Goal: Find specific page/section: Find specific page/section

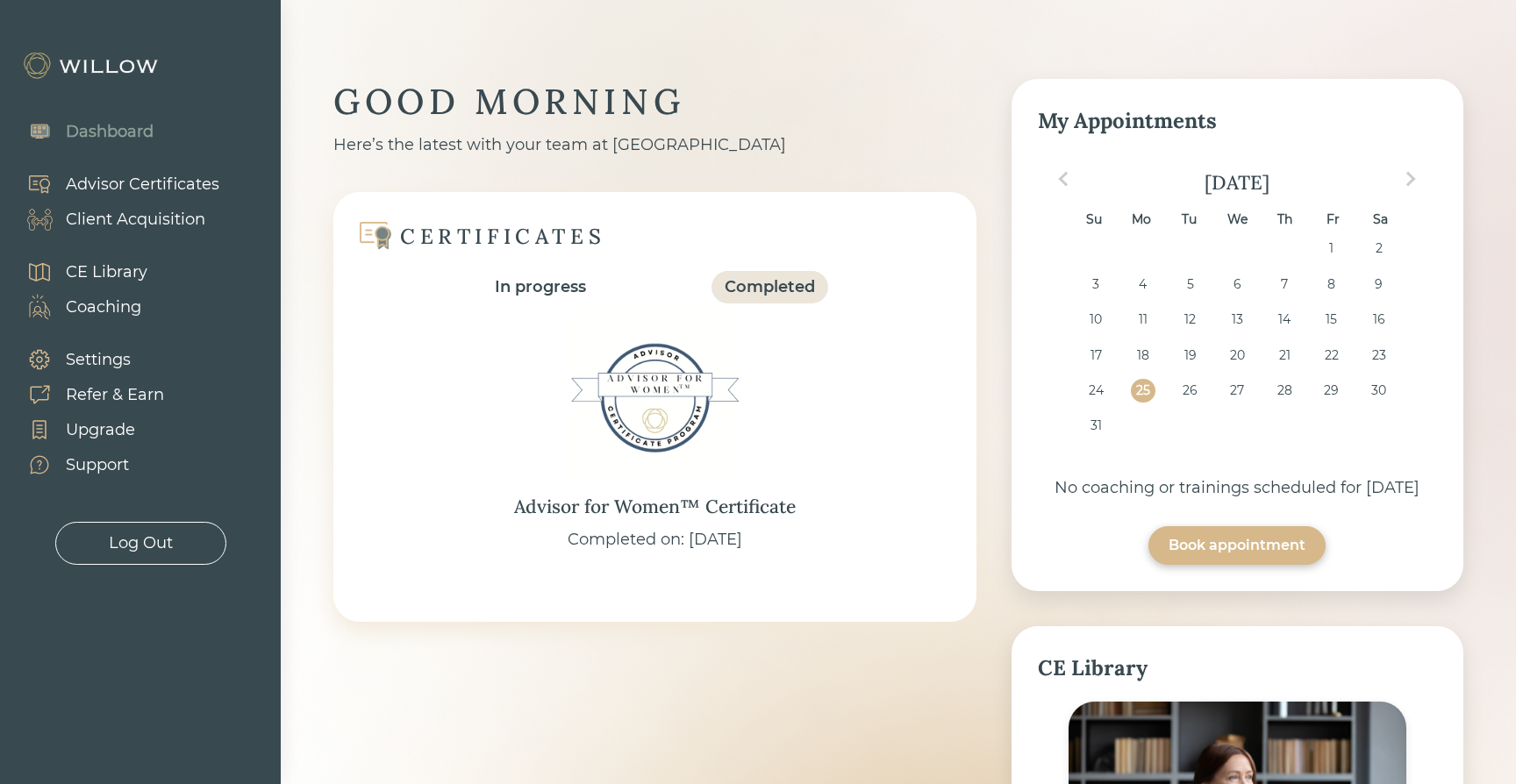
click at [227, 173] on div "Dashboard Advisor Certificates Client Acquisition CE Library Coaching Settings …" at bounding box center [140, 335] width 281 height 460
click at [170, 219] on div "Client Acquisition" at bounding box center [136, 220] width 139 height 24
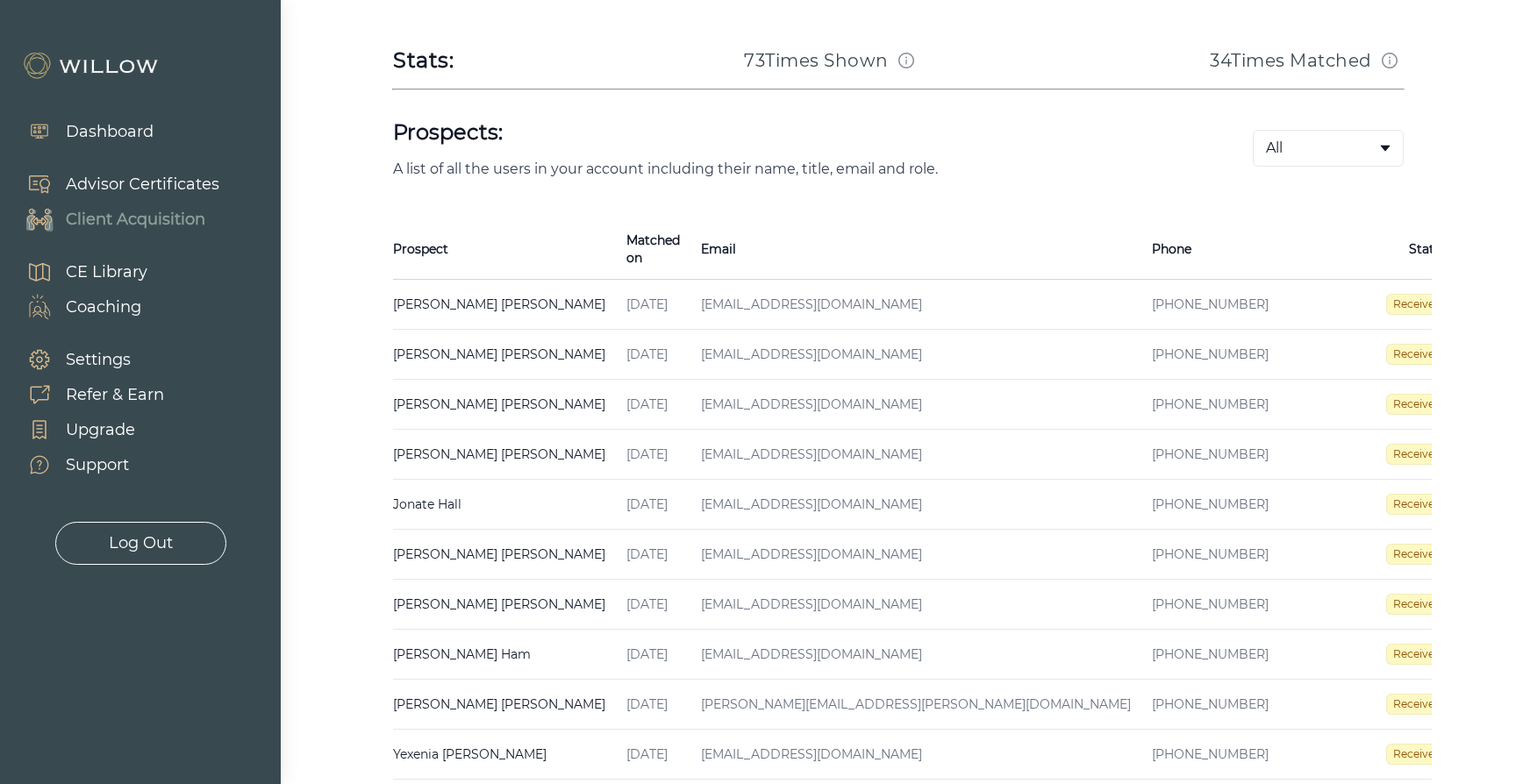
scroll to position [283, 0]
click at [1302, 149] on body "Dashboard Advisor Certificates Client Acquisition CE Library Coaching Settings …" at bounding box center [758, 109] width 1516 height 784
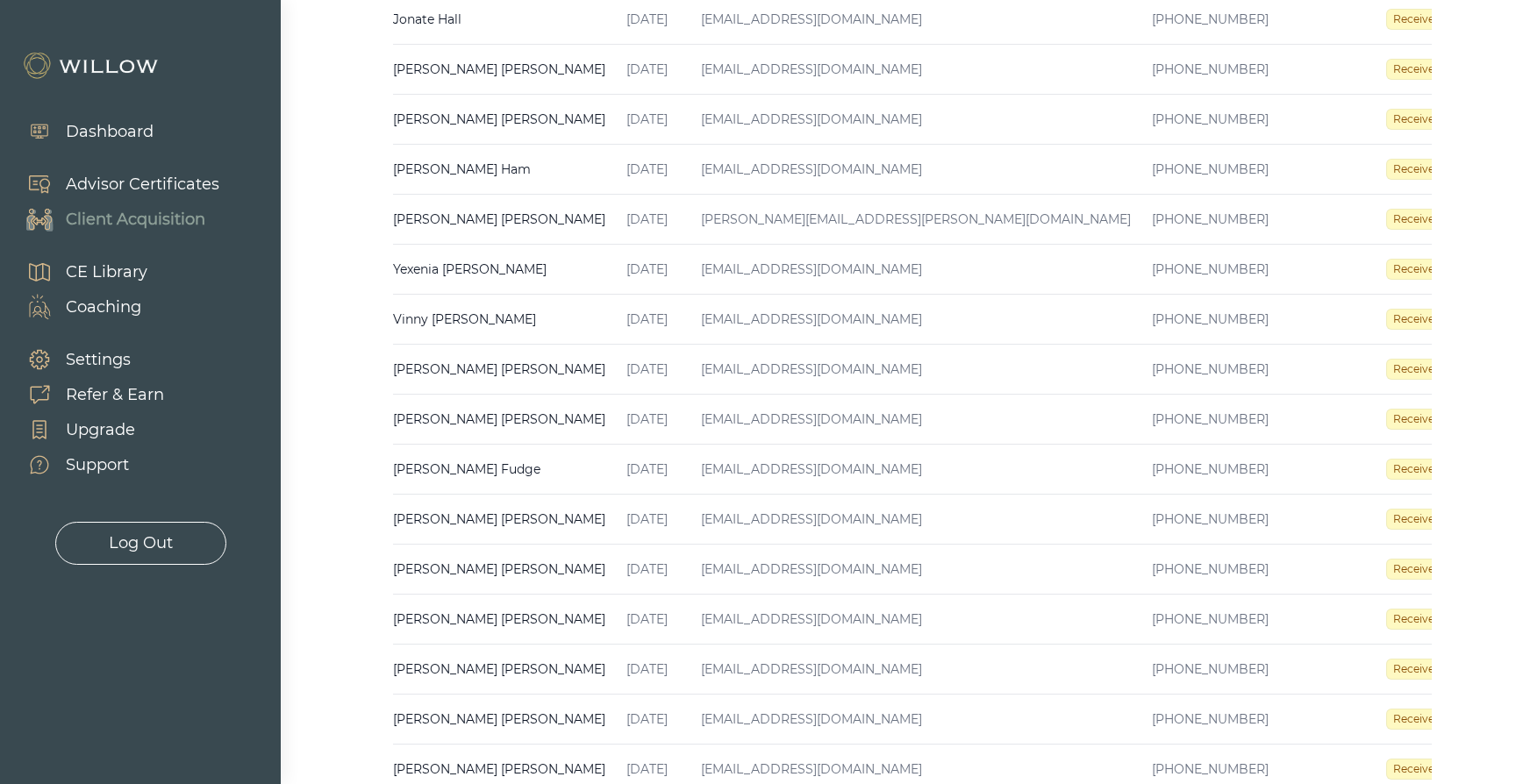
scroll to position [767, 0]
